Goal: Task Accomplishment & Management: Manage account settings

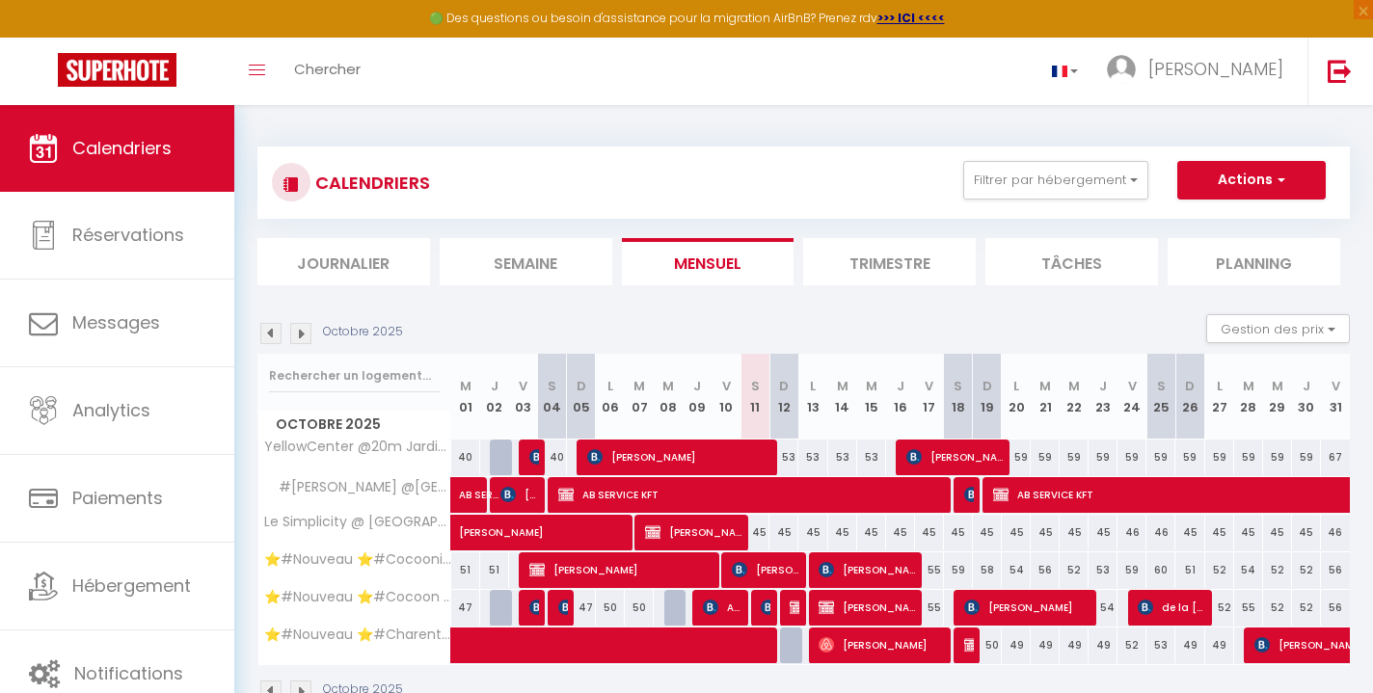
scroll to position [70, 0]
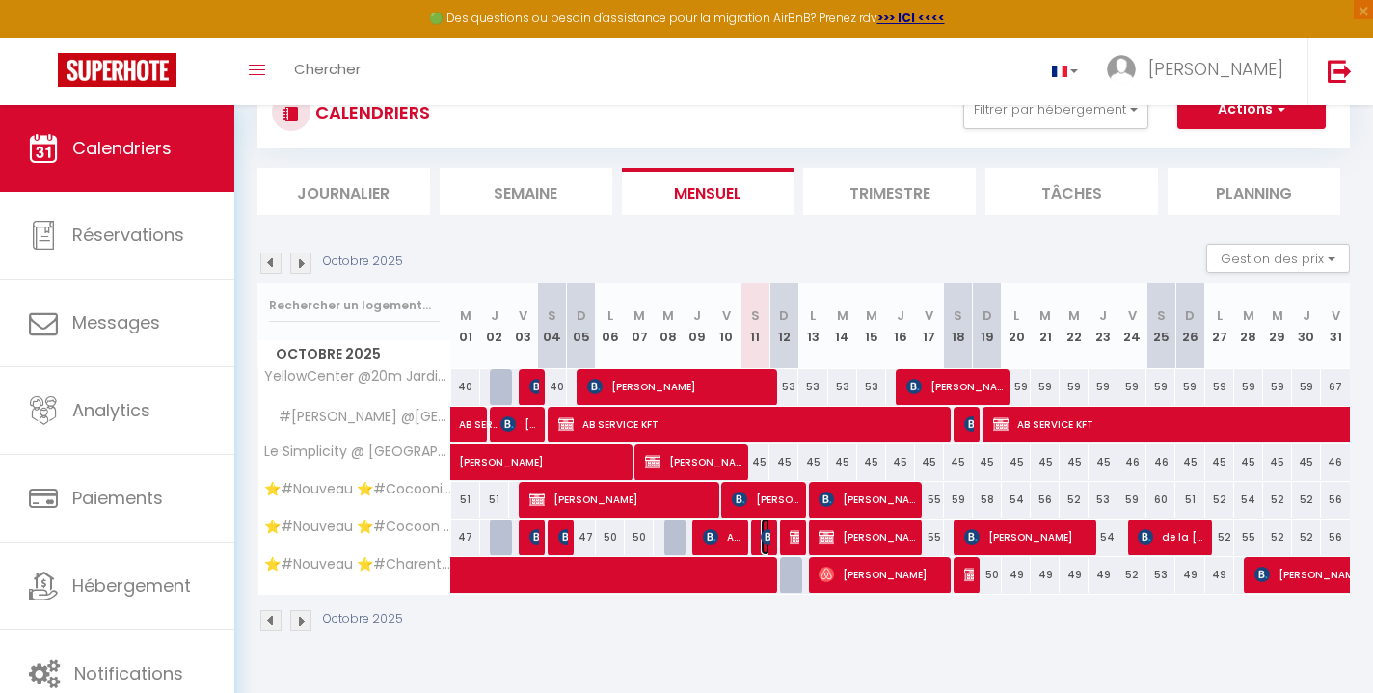
click at [761, 531] on img at bounding box center [768, 536] width 15 height 15
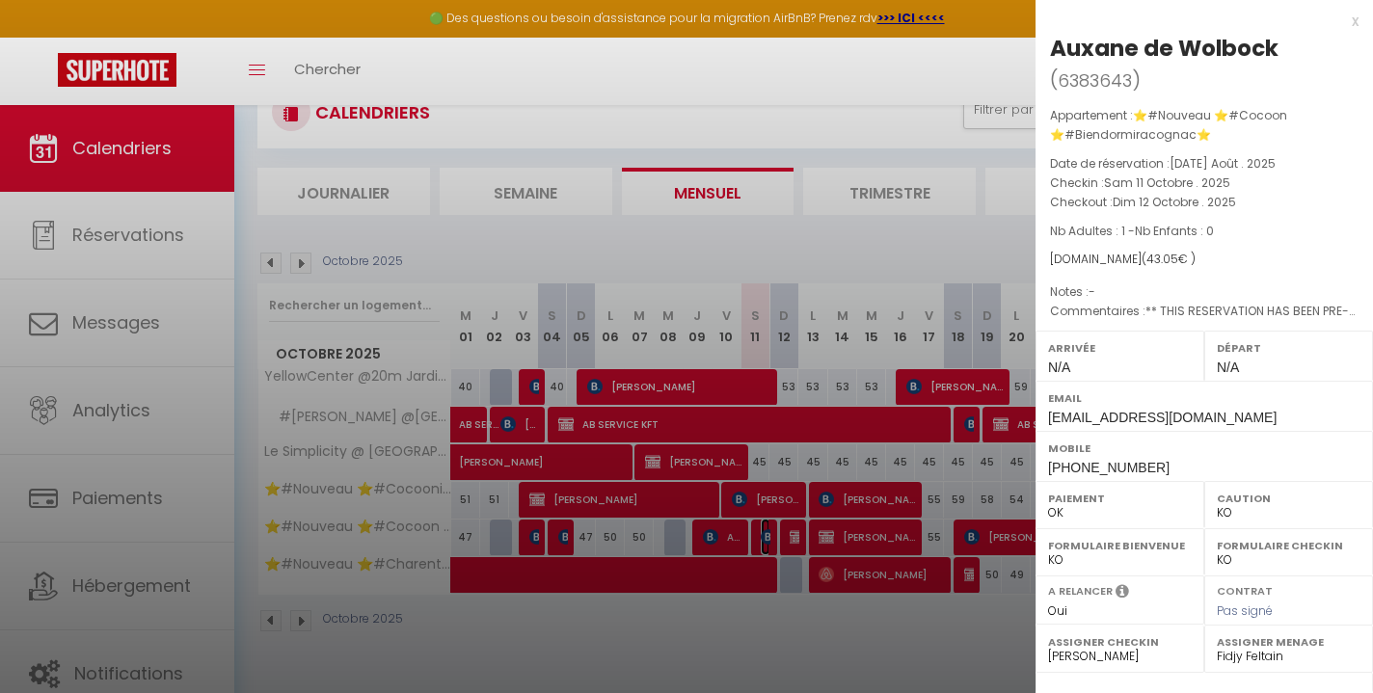
scroll to position [255, 0]
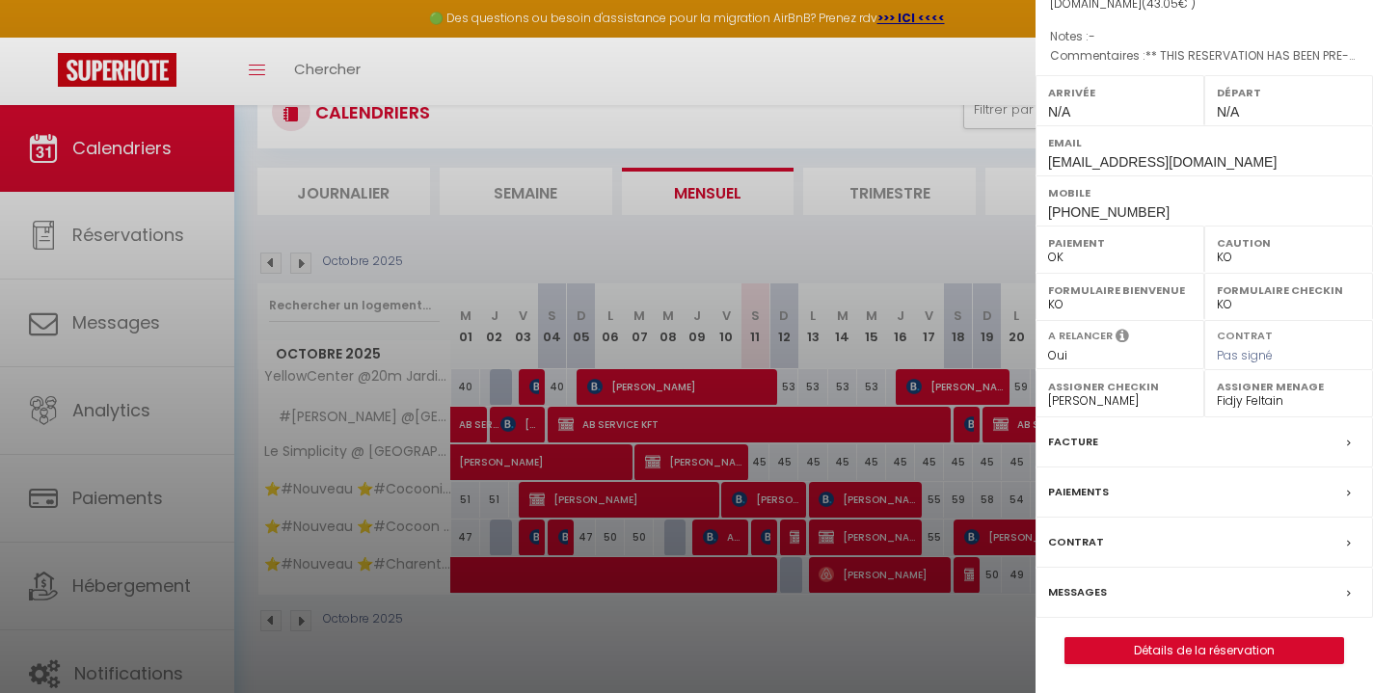
click at [1112, 582] on div "Messages" at bounding box center [1203, 593] width 337 height 50
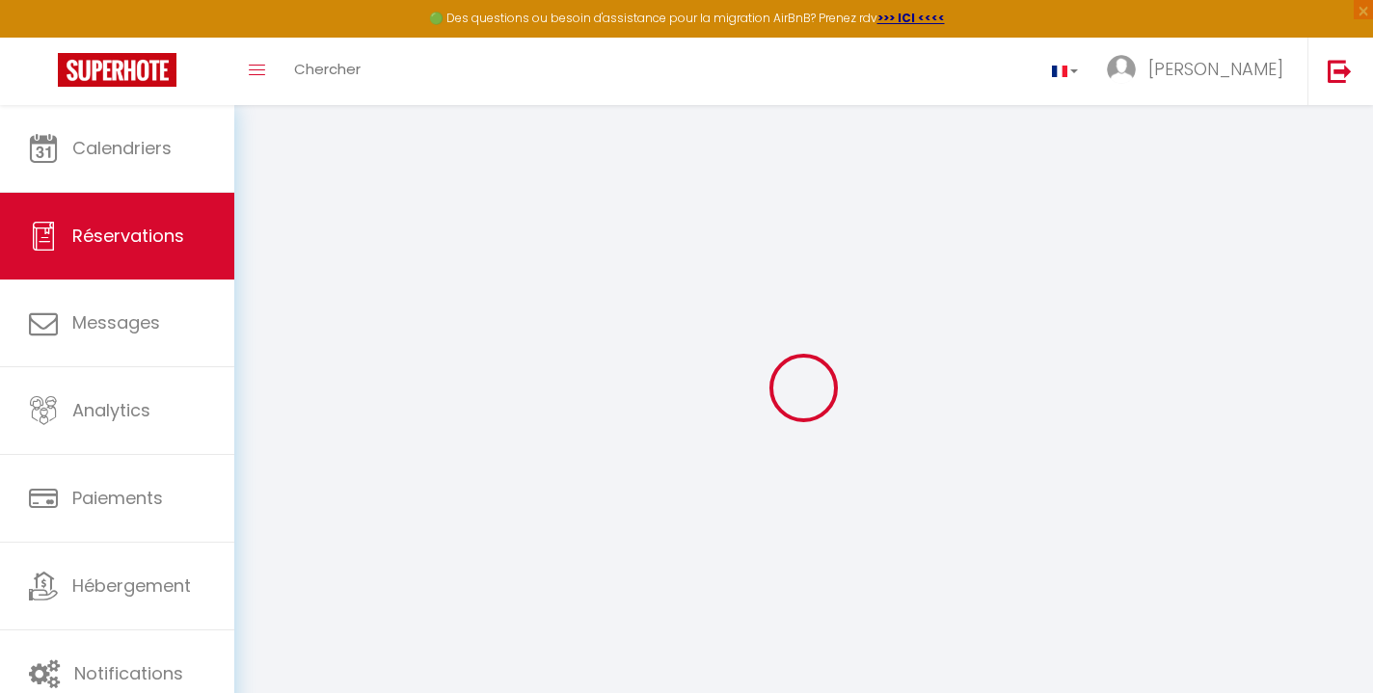
select select
checkbox input "false"
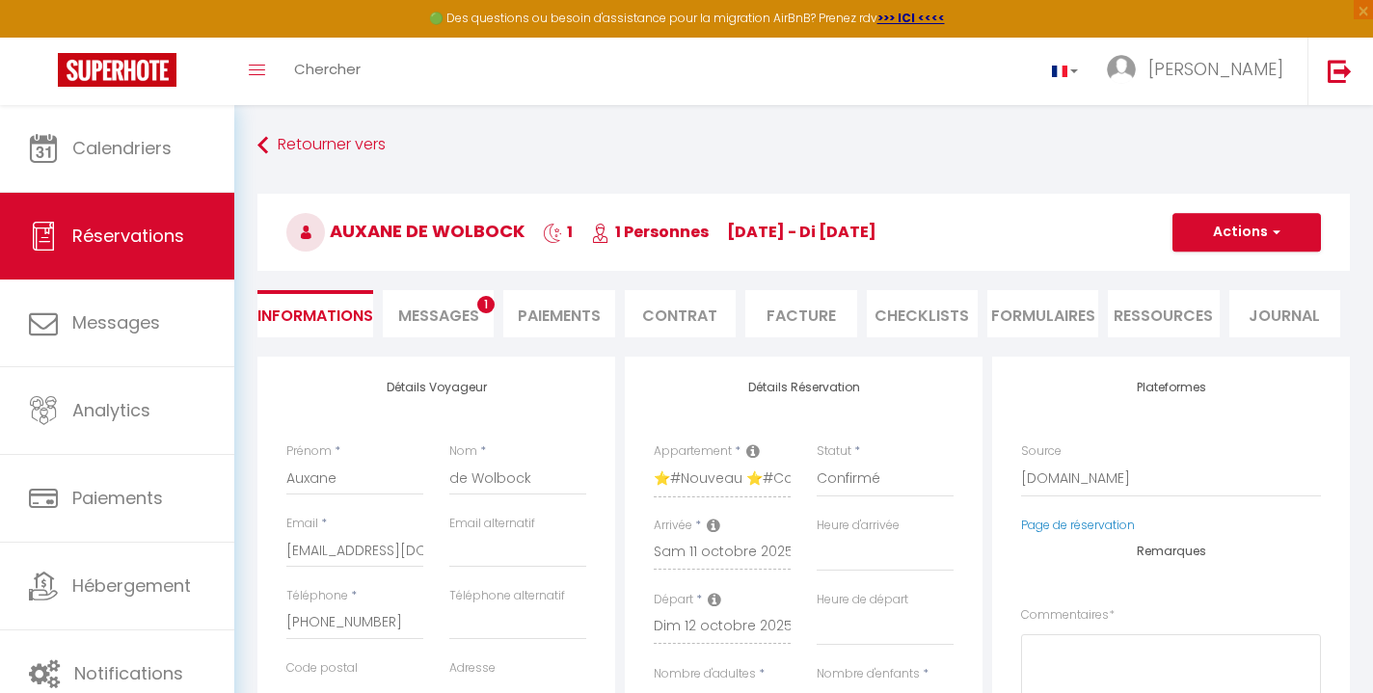
select select
checkbox input "false"
type textarea "** THIS RESERVATION HAS BEEN PRE-PAID ** Reservation has a cancellation grace p…"
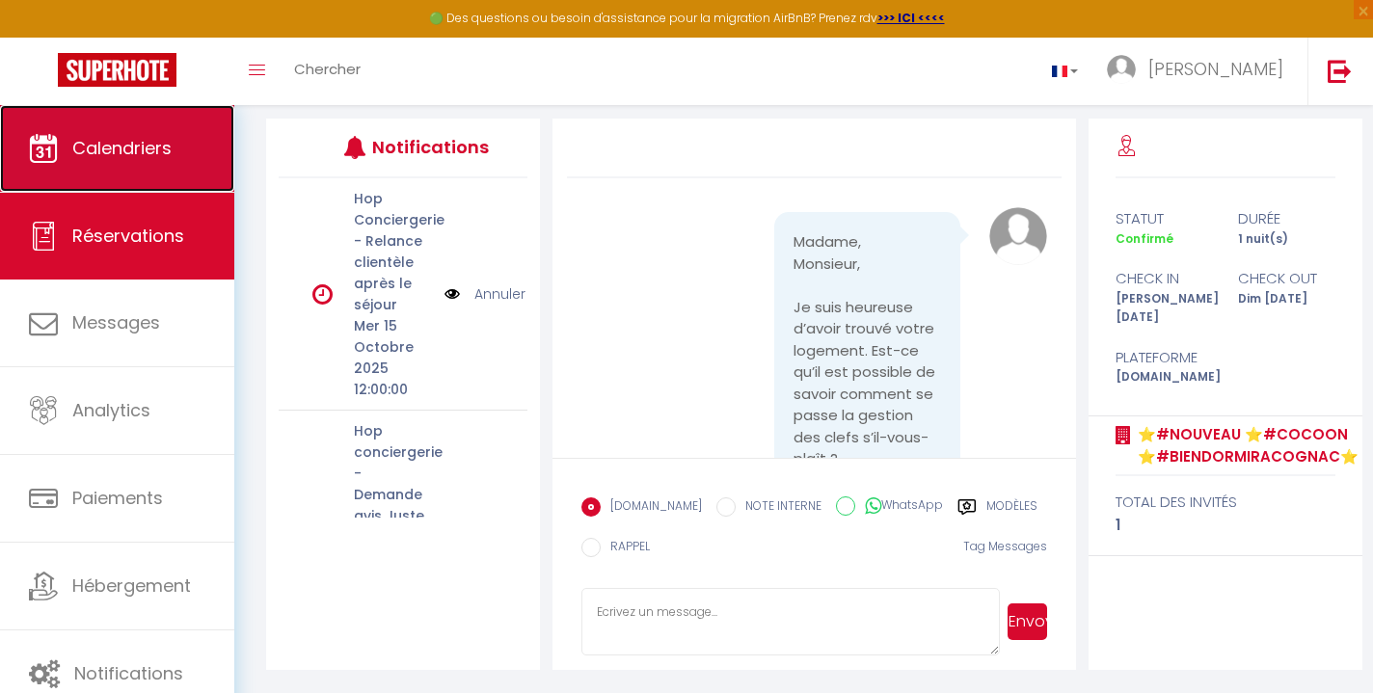
click at [155, 145] on span "Calendriers" at bounding box center [121, 148] width 99 height 24
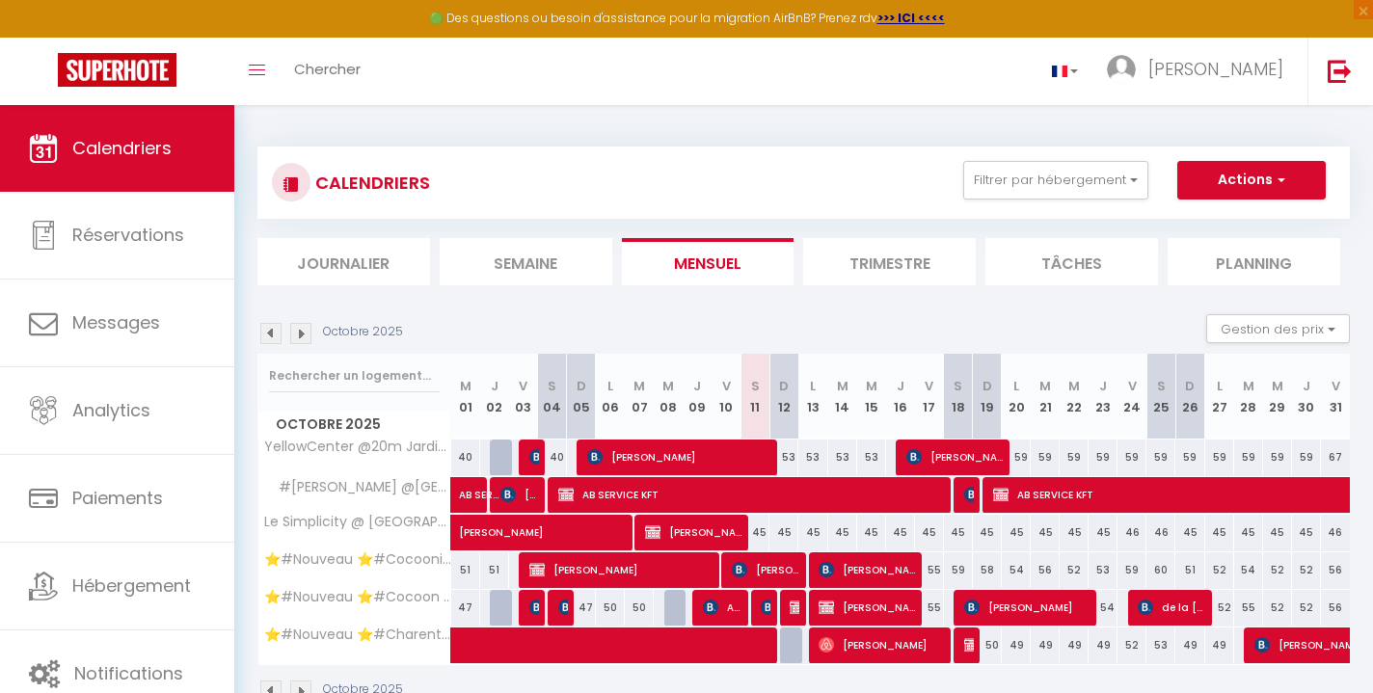
click at [934, 612] on div "55" at bounding box center [929, 608] width 29 height 36
type input "55"
type input "Ven 17 Octobre 2025"
type input "Sam 18 Octobre 2025"
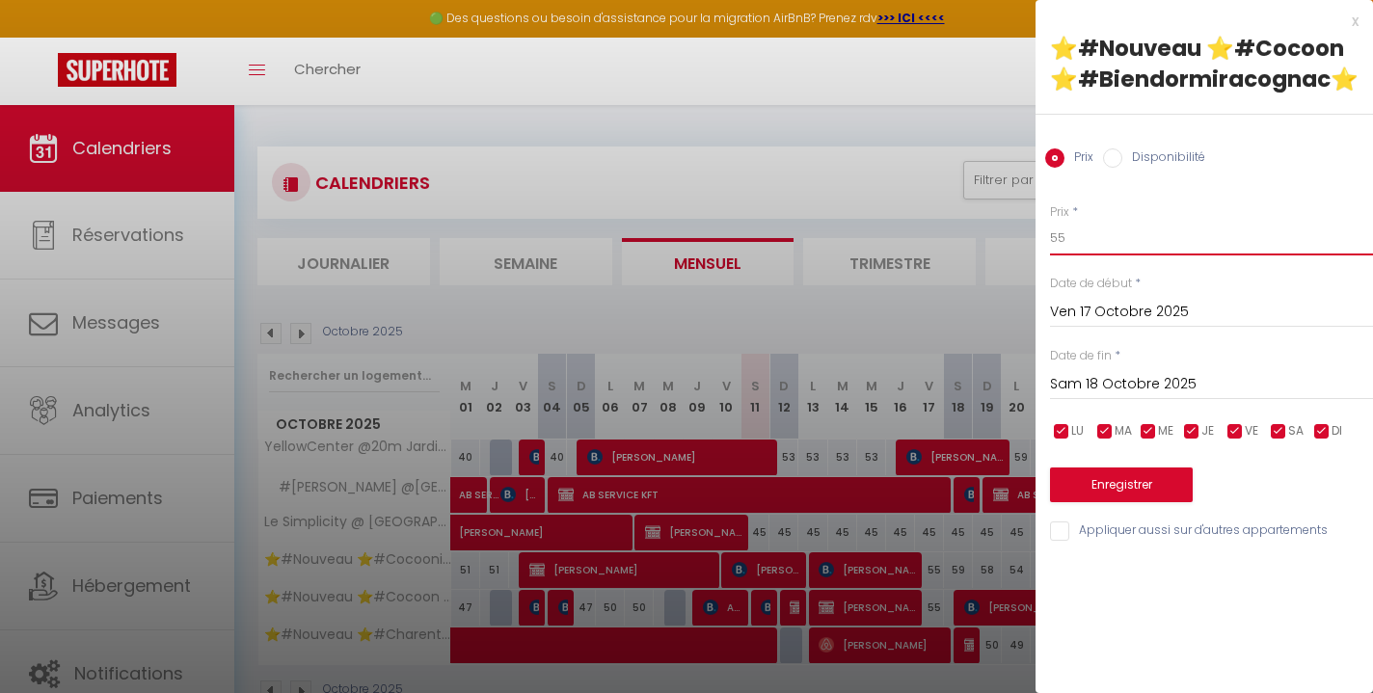
drag, startPoint x: 1071, startPoint y: 244, endPoint x: 1049, endPoint y: 244, distance: 22.2
click at [1050, 244] on input "55" at bounding box center [1211, 238] width 323 height 35
type input "50"
click at [1133, 491] on button "Enregistrer" at bounding box center [1121, 485] width 143 height 35
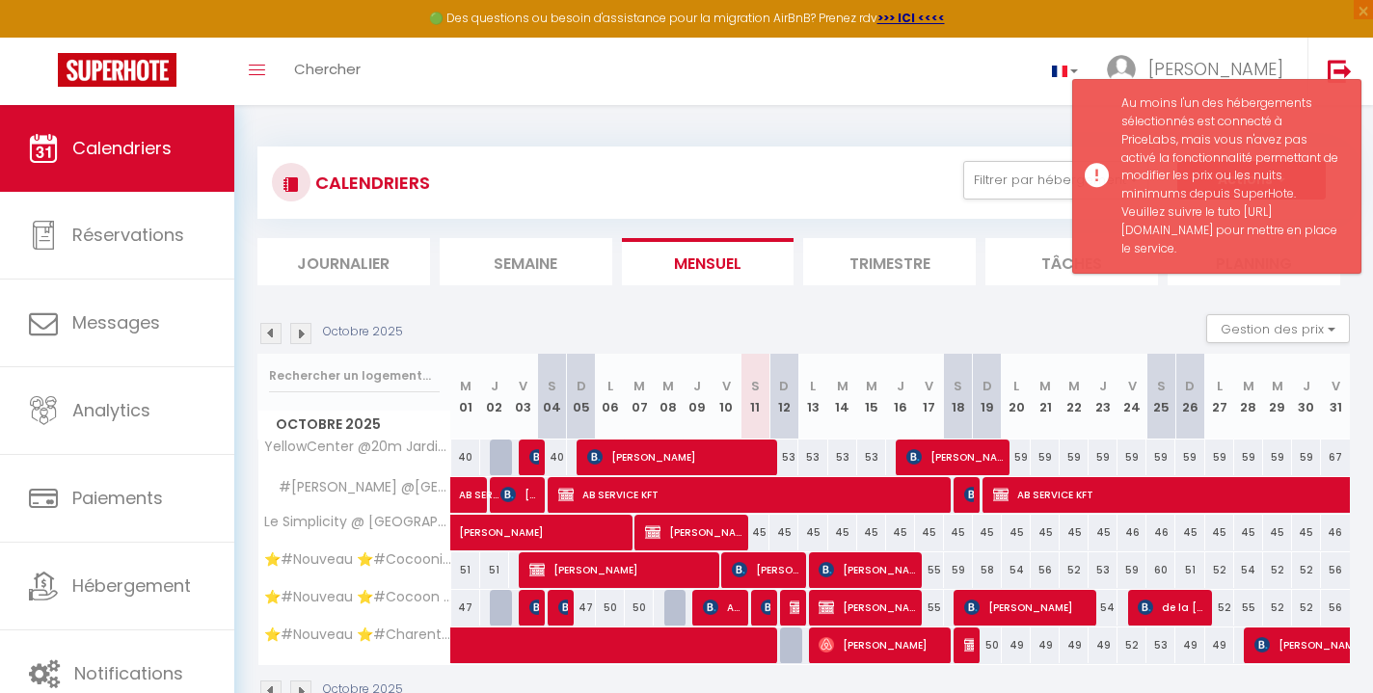
click at [1109, 611] on div "54" at bounding box center [1103, 608] width 29 height 36
type input "54"
type input "Jeu 23 Octobre 2025"
type input "Ven 24 Octobre 2025"
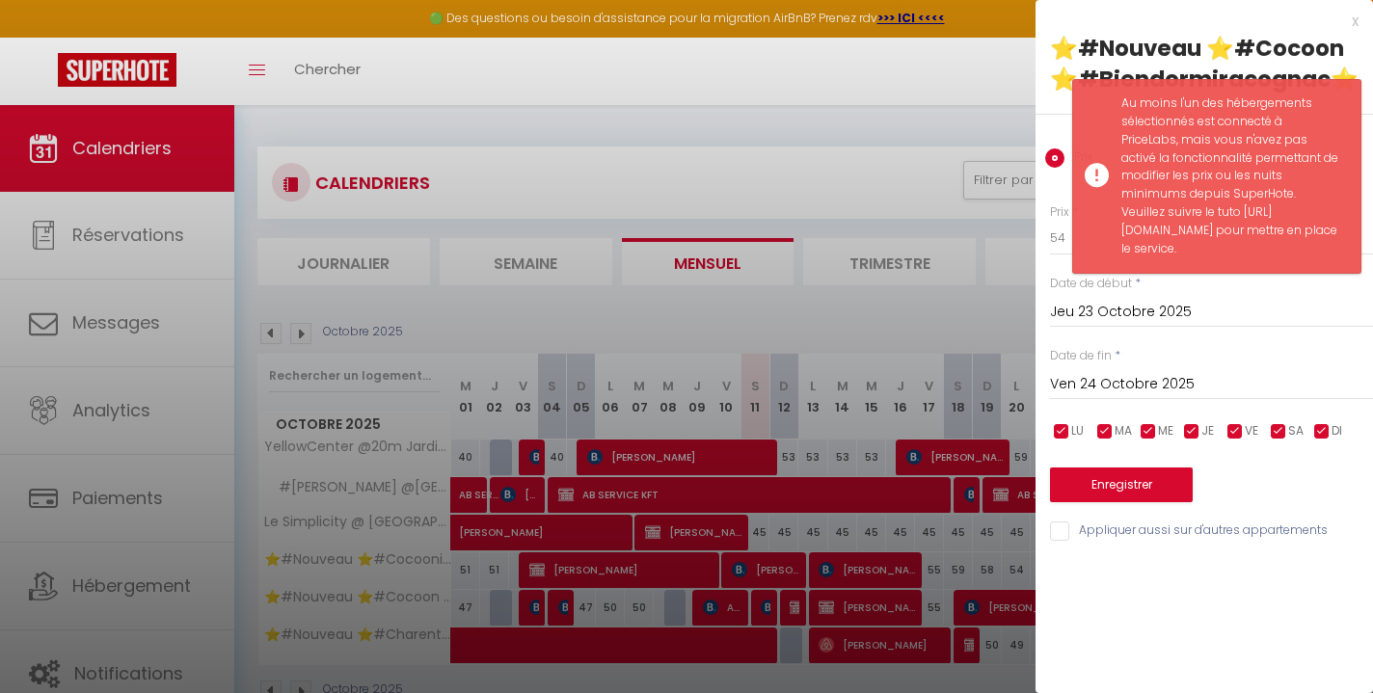
click at [1227, 466] on div "Enregistrer" at bounding box center [1211, 472] width 323 height 59
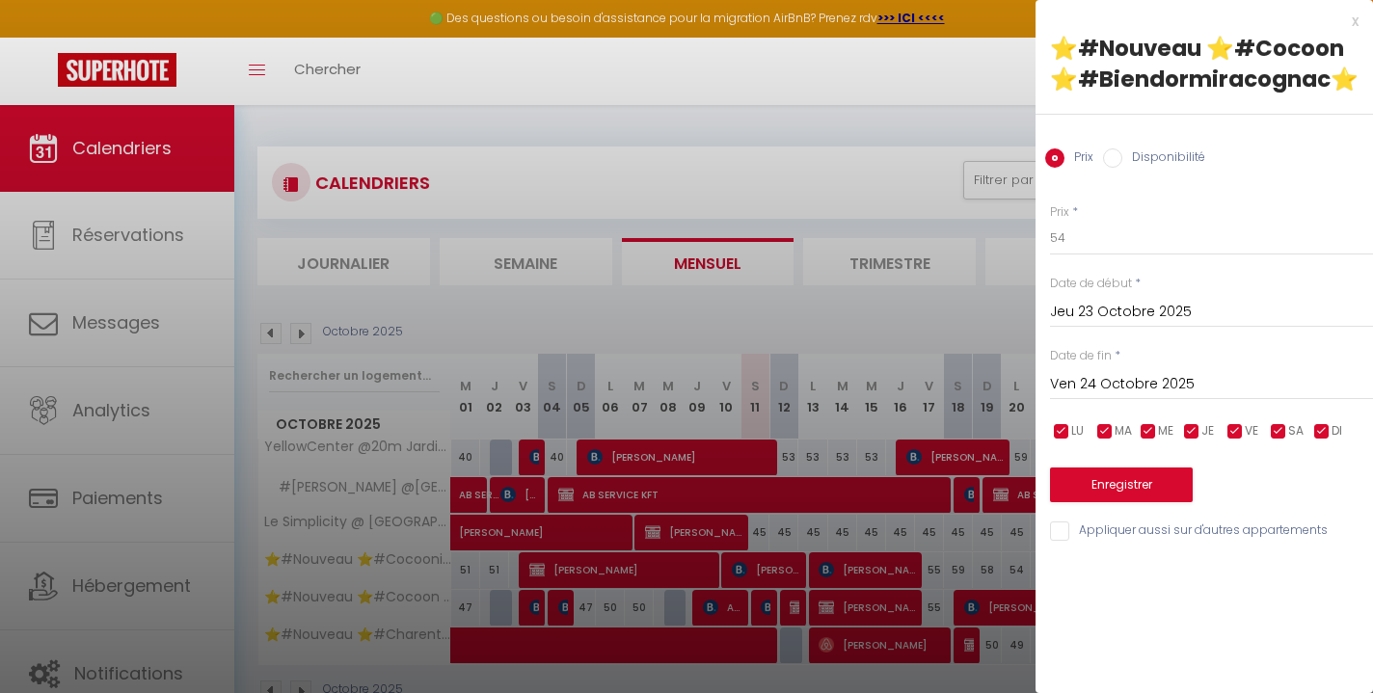
click at [1350, 20] on div "x" at bounding box center [1196, 21] width 323 height 23
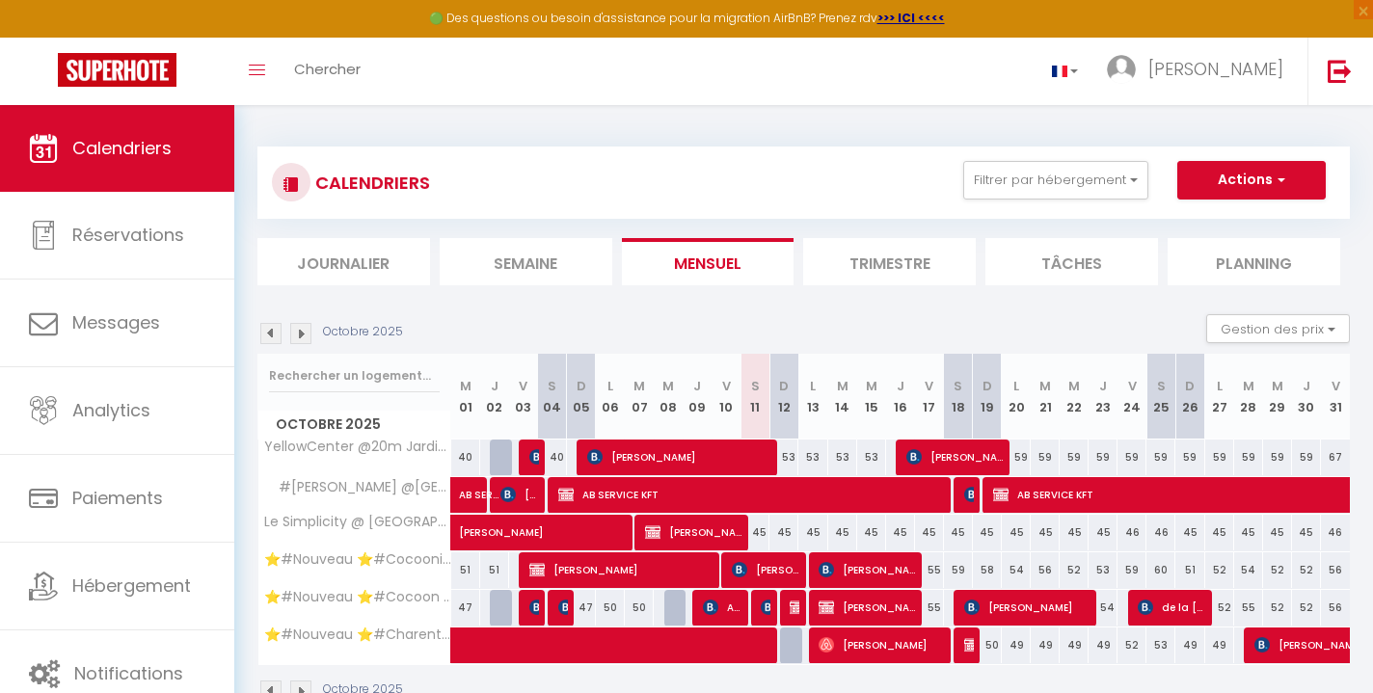
click at [935, 604] on div "55" at bounding box center [929, 608] width 29 height 36
type input "55"
select select "1"
type input "Ven 17 Octobre 2025"
type input "Sam 18 Octobre 2025"
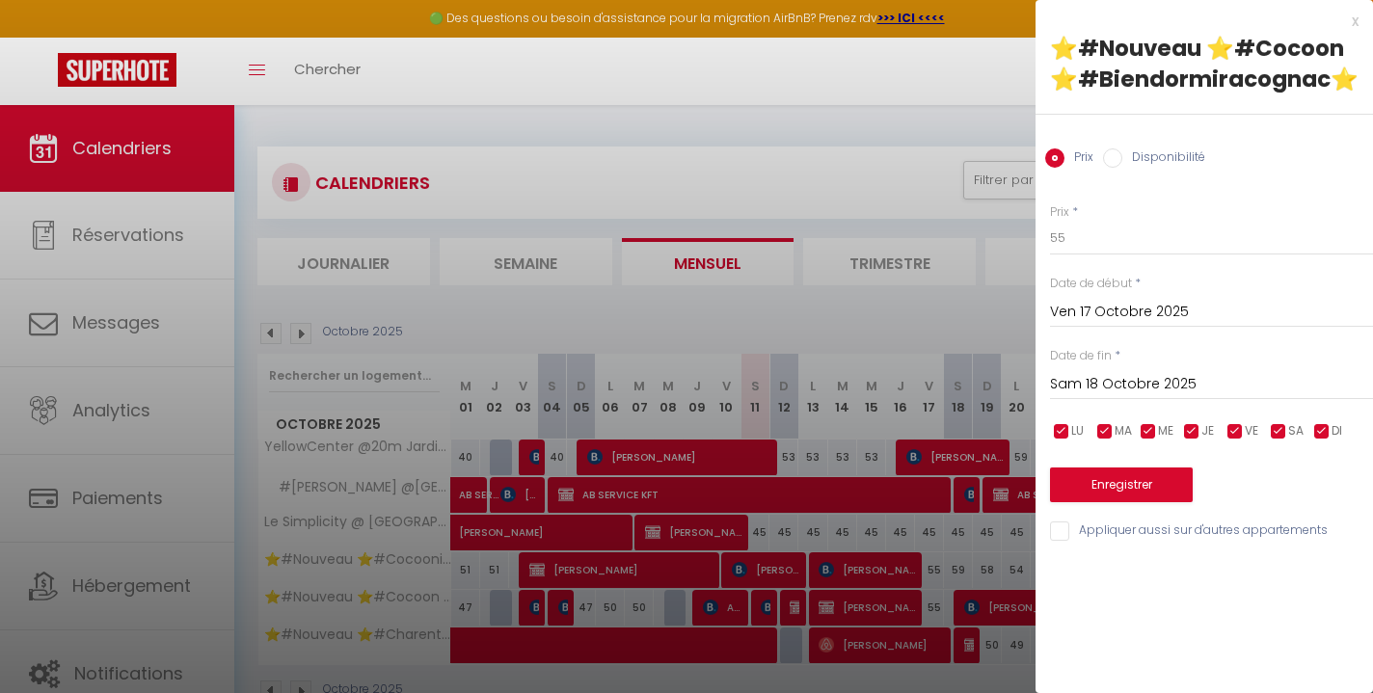
click at [1114, 160] on input "Disponibilité" at bounding box center [1112, 157] width 19 height 19
radio input "true"
radio input "false"
click at [1134, 481] on button "Enregistrer" at bounding box center [1121, 487] width 143 height 35
